Goal: Information Seeking & Learning: Learn about a topic

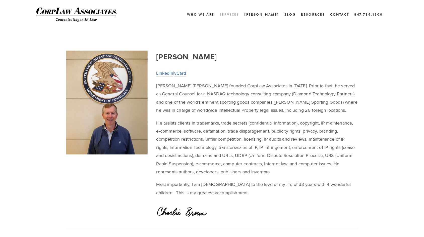
click at [239, 14] on link "Services" at bounding box center [230, 14] width 20 height 7
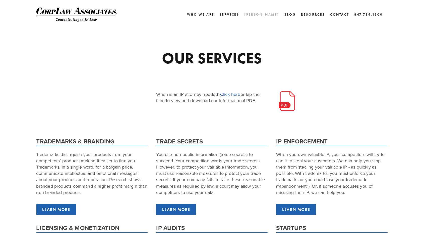
click at [275, 15] on link "[PERSON_NAME]" at bounding box center [261, 14] width 35 height 7
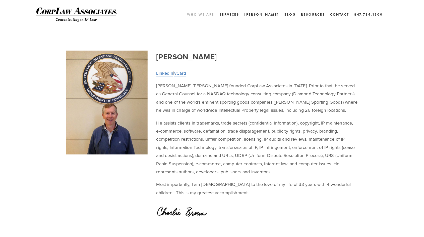
click at [215, 16] on link "Who We Are" at bounding box center [200, 14] width 27 height 7
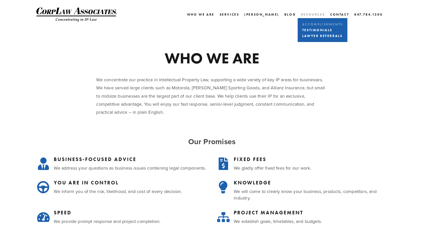
click at [315, 25] on link "Accomplishments" at bounding box center [322, 24] width 43 height 6
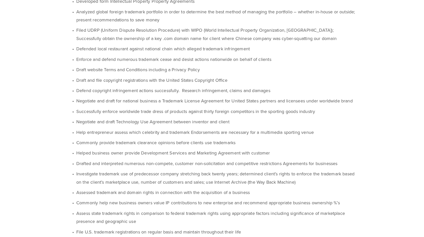
scroll to position [664, 0]
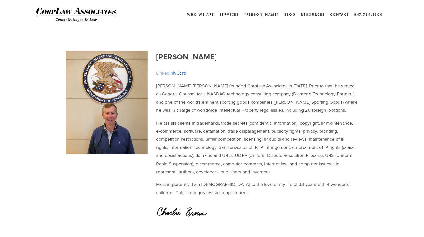
click at [164, 74] on link "LinkedIn" at bounding box center [164, 73] width 17 height 7
